Goal: Transaction & Acquisition: Subscribe to service/newsletter

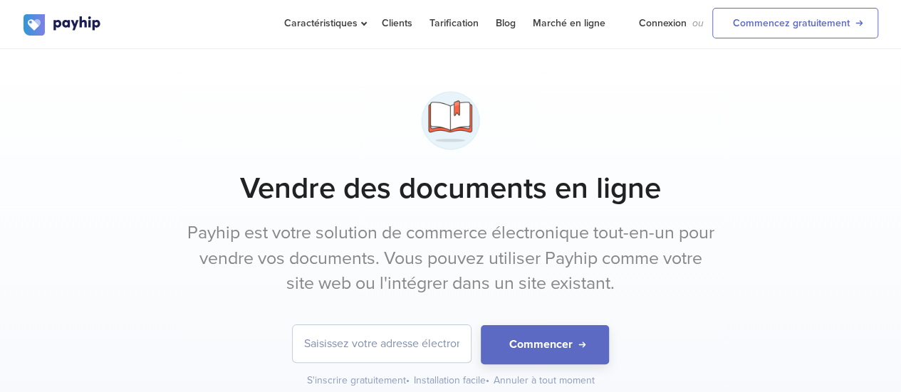
click at [434, 344] on input "email" at bounding box center [382, 343] width 178 height 37
type input "[EMAIL_ADDRESS][DOMAIN_NAME]"
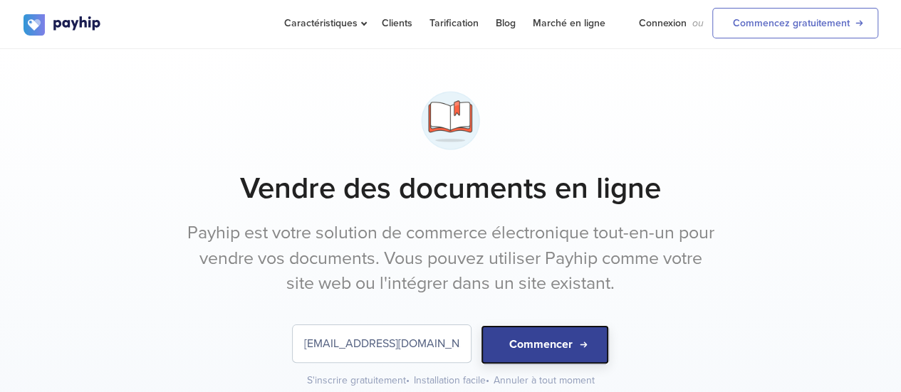
click at [514, 347] on button "Commencer" at bounding box center [545, 344] width 128 height 39
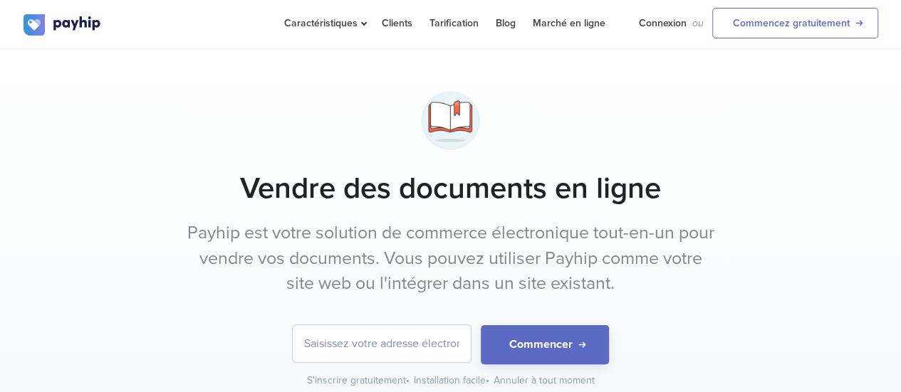
click at [362, 338] on input "email" at bounding box center [382, 343] width 178 height 37
click at [214, 306] on div "Vendre des documents en ligne Payhip est votre solution de commerce électroniqu…" at bounding box center [450, 236] width 854 height 303
click at [335, 339] on input "email" at bounding box center [382, 343] width 178 height 37
type input "[EMAIL_ADDRESS][DOMAIN_NAME]"
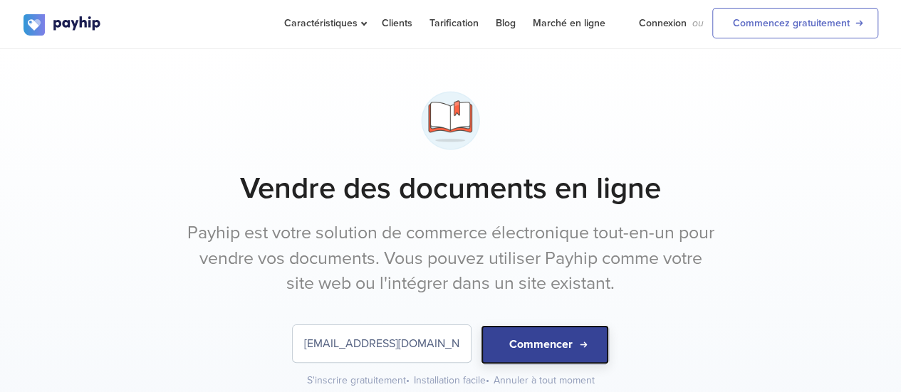
click at [508, 337] on button "Commencer" at bounding box center [545, 344] width 128 height 39
